Goal: Task Accomplishment & Management: Manage account settings

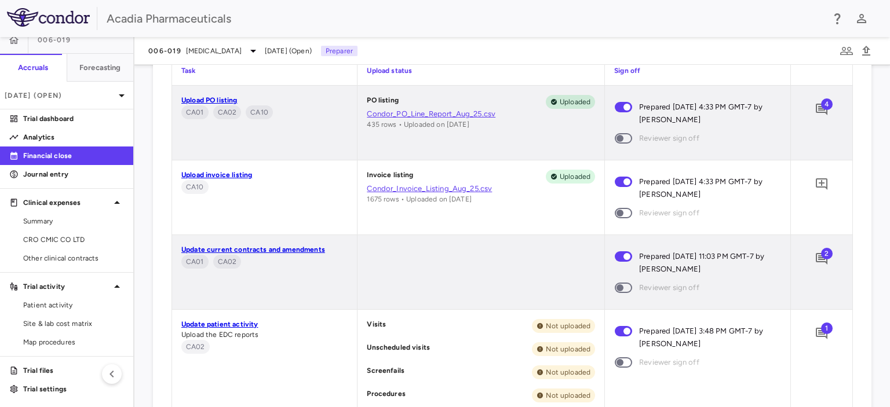
click at [821, 258] on span "2" at bounding box center [827, 254] width 12 height 12
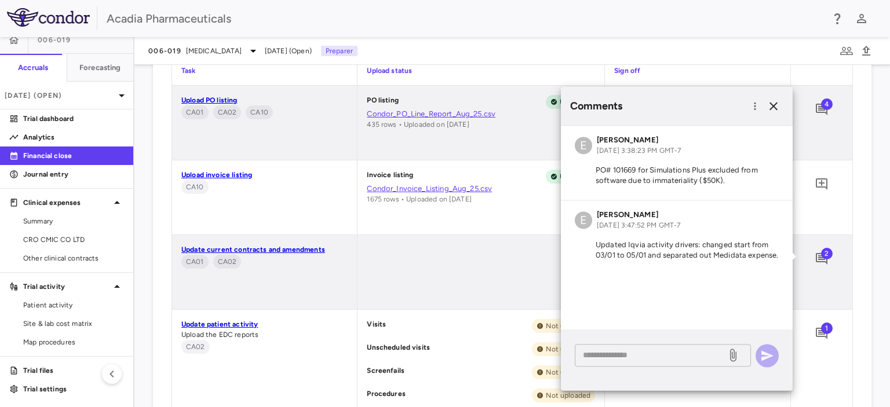
click at [655, 356] on textarea at bounding box center [651, 355] width 136 height 13
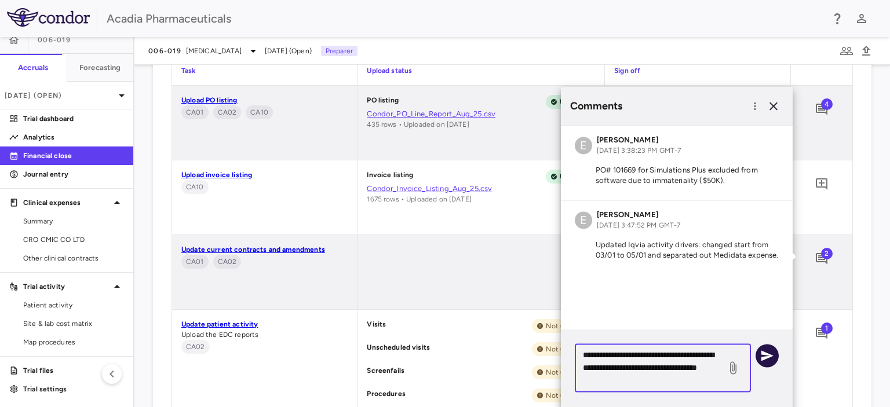
type textarea "**********"
click at [762, 350] on icon "button" at bounding box center [767, 355] width 12 height 10
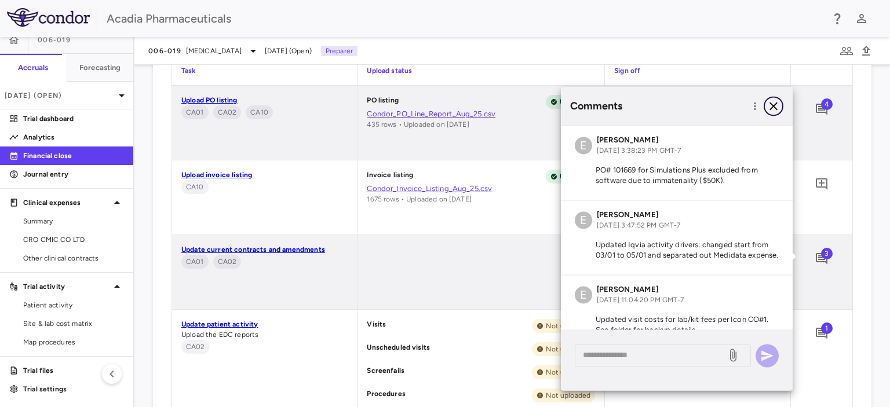
click at [772, 104] on icon "button" at bounding box center [773, 106] width 8 height 8
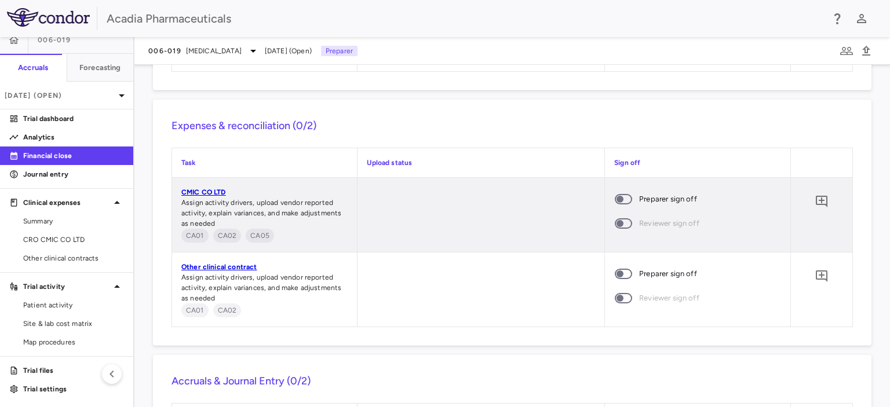
scroll to position [1201, 0]
click at [61, 118] on p "Trial dashboard" at bounding box center [73, 119] width 101 height 10
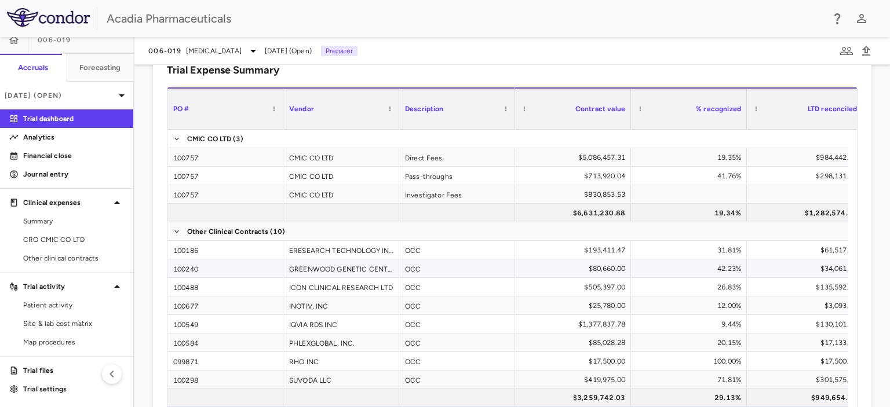
scroll to position [37, 0]
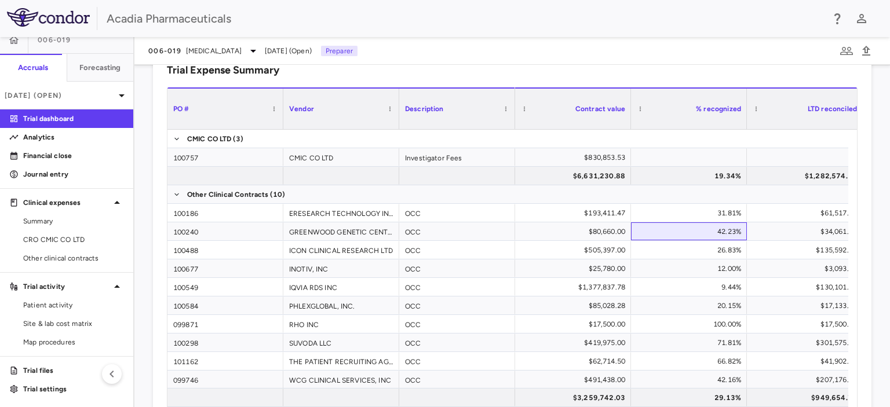
drag, startPoint x: 704, startPoint y: 221, endPoint x: 859, endPoint y: 226, distance: 155.9
click at [859, 226] on div "Trial Expense Summary Press SPACE to select this row. Drag here to set column l…" at bounding box center [512, 249] width 718 height 400
